Goal: Task Accomplishment & Management: Use online tool/utility

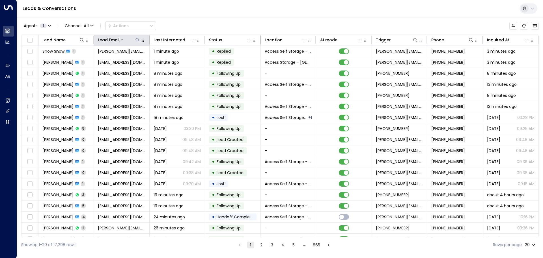
click at [137, 39] on icon at bounding box center [137, 40] width 5 height 5
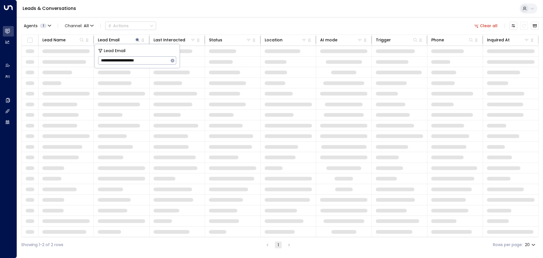
type input "**********"
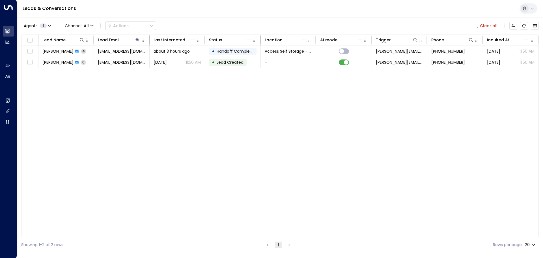
click at [85, 108] on div "Lead Name Lead Email Last Interacted Status Location AI mode Trigger Phone Inqu…" at bounding box center [279, 135] width 517 height 202
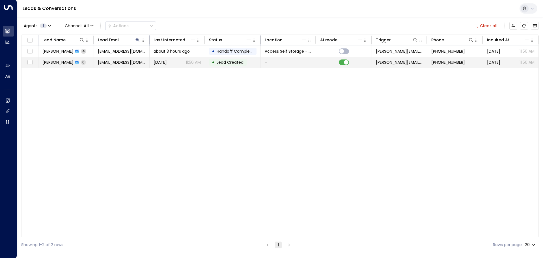
click at [90, 63] on td "[PERSON_NAME] 0" at bounding box center [65, 62] width 55 height 11
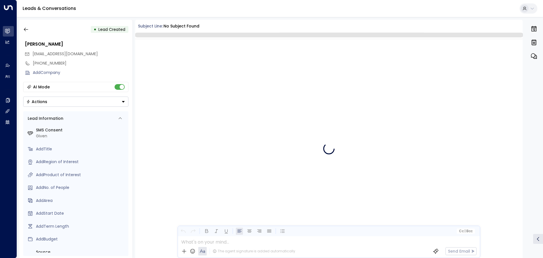
scroll to position [70, 0]
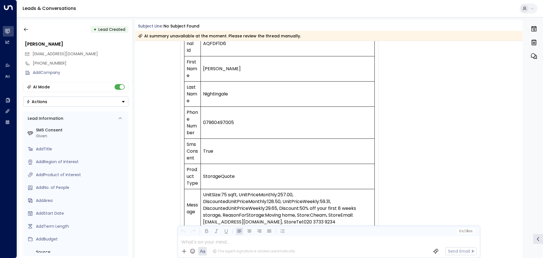
click at [213, 43] on td "AQFDF1D6" at bounding box center [288, 43] width 174 height 25
copy td "AQFDF1D6"
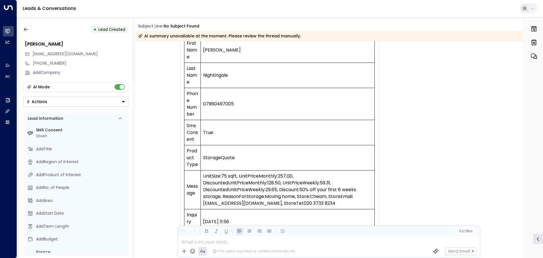
scroll to position [126, 0]
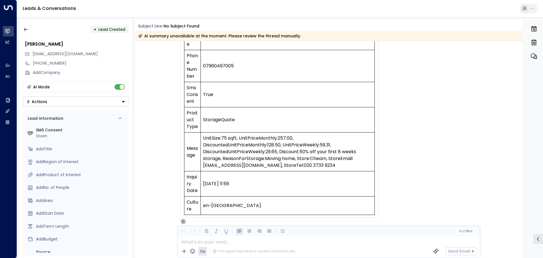
drag, startPoint x: 228, startPoint y: 182, endPoint x: 202, endPoint y: 183, distance: 25.7
click at [202, 183] on td "[DATE] 11:56" at bounding box center [288, 183] width 174 height 25
copy td "[DATE] 11:56"
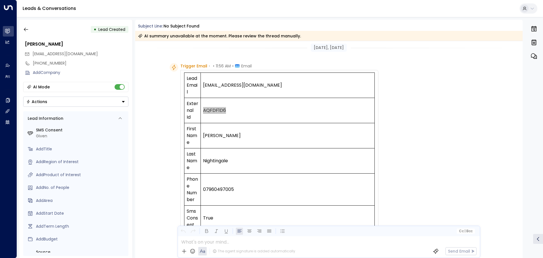
scroll to position [0, 0]
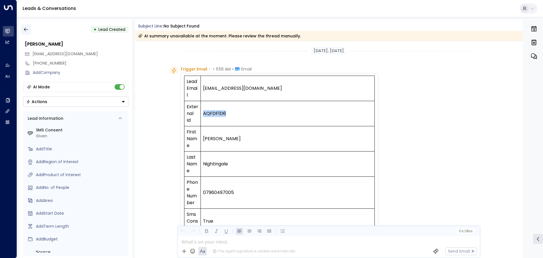
click at [29, 29] on icon "button" at bounding box center [26, 30] width 6 height 6
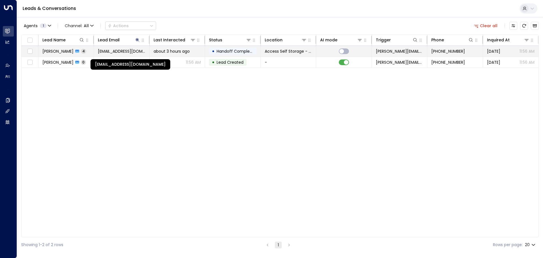
click at [99, 50] on span "[EMAIL_ADDRESS][DOMAIN_NAME]" at bounding box center [121, 51] width 47 height 6
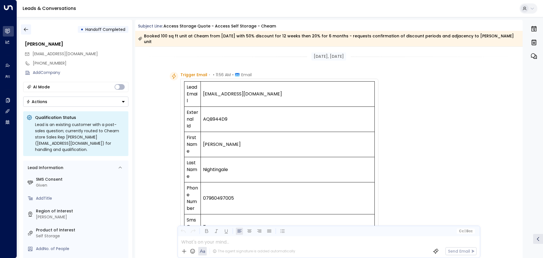
click at [24, 29] on icon "button" at bounding box center [26, 30] width 6 height 6
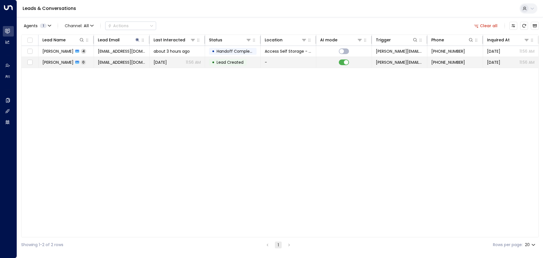
click at [91, 61] on td "[PERSON_NAME] 0" at bounding box center [65, 62] width 55 height 11
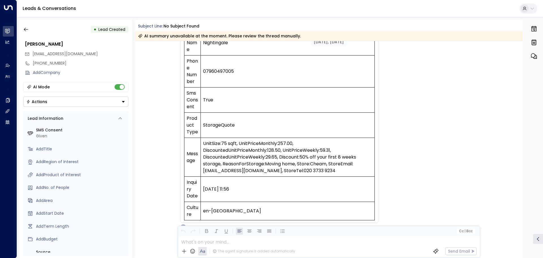
scroll to position [149, 0]
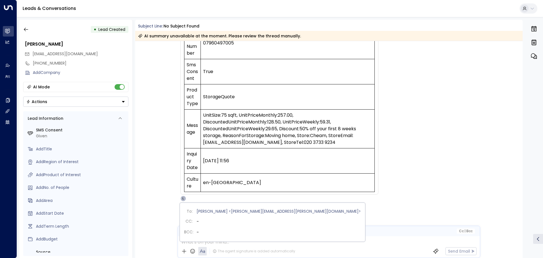
click at [183, 199] on div "L" at bounding box center [183, 198] width 6 height 6
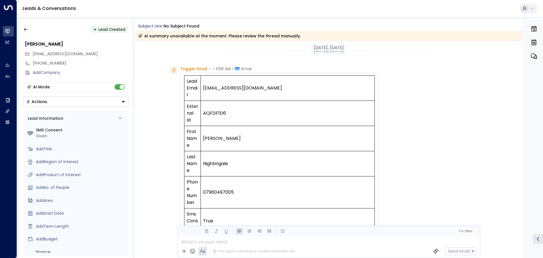
scroll to position [0, 0]
click at [30, 30] on button "button" at bounding box center [26, 29] width 10 height 10
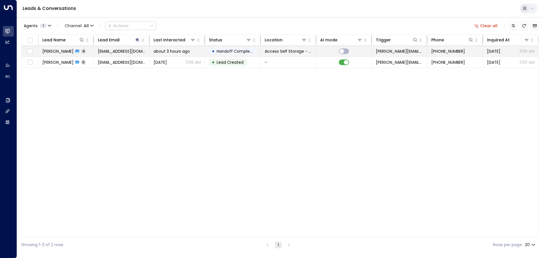
click at [70, 50] on span "[PERSON_NAME]" at bounding box center [57, 51] width 31 height 6
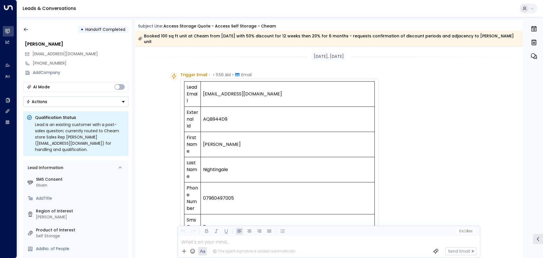
click at [215, 114] on td "AQB944D9" at bounding box center [288, 119] width 174 height 25
copy td "AQB944D9"
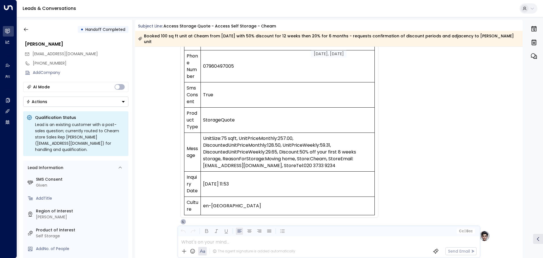
scroll to position [141, 0]
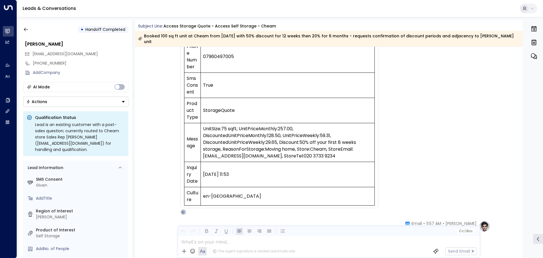
drag, startPoint x: 213, startPoint y: 169, endPoint x: 203, endPoint y: 168, distance: 9.4
click at [203, 168] on td "[DATE] 11:53" at bounding box center [288, 174] width 174 height 25
copy td "[DATE] 11:53"
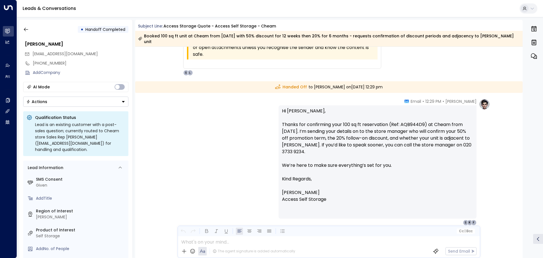
scroll to position [1000, 0]
